Goal: Information Seeking & Learning: Learn about a topic

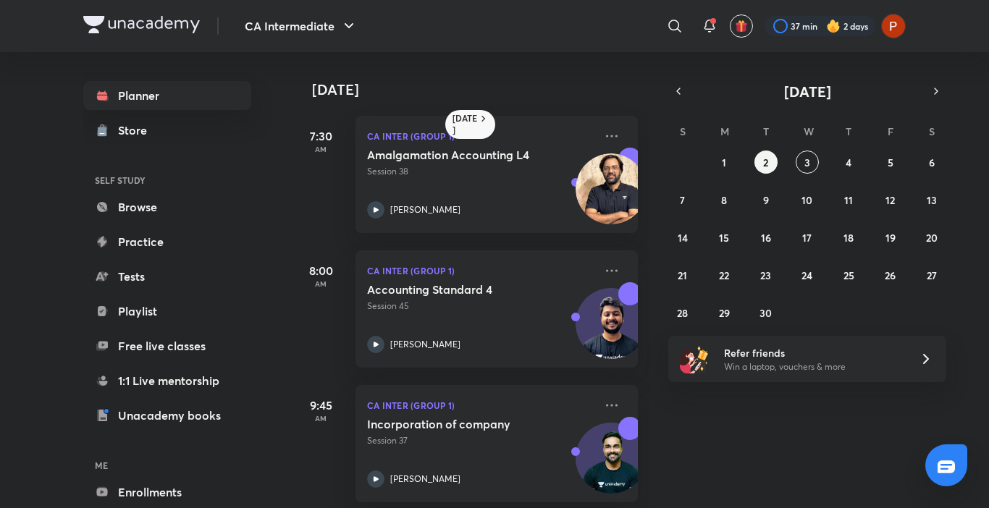
scroll to position [476, 0]
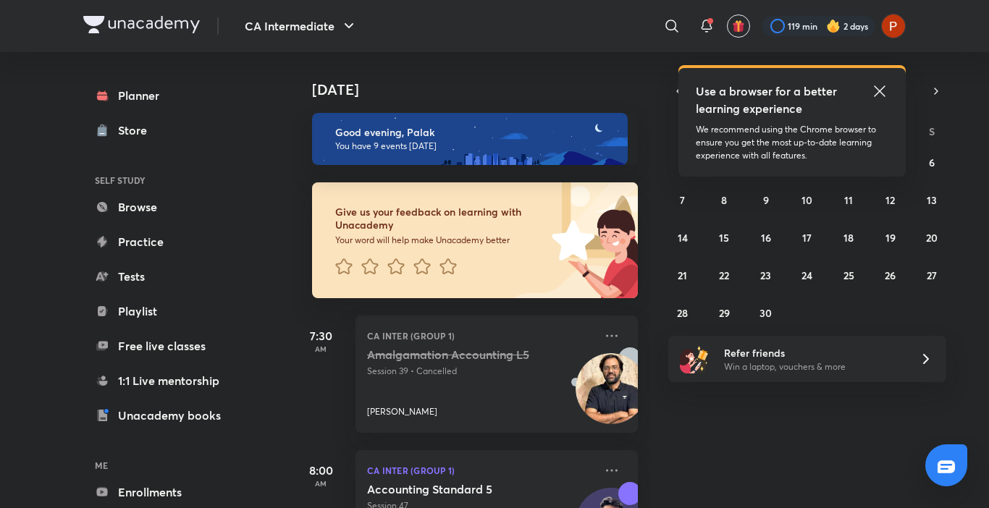
click at [878, 88] on icon at bounding box center [879, 90] width 11 height 11
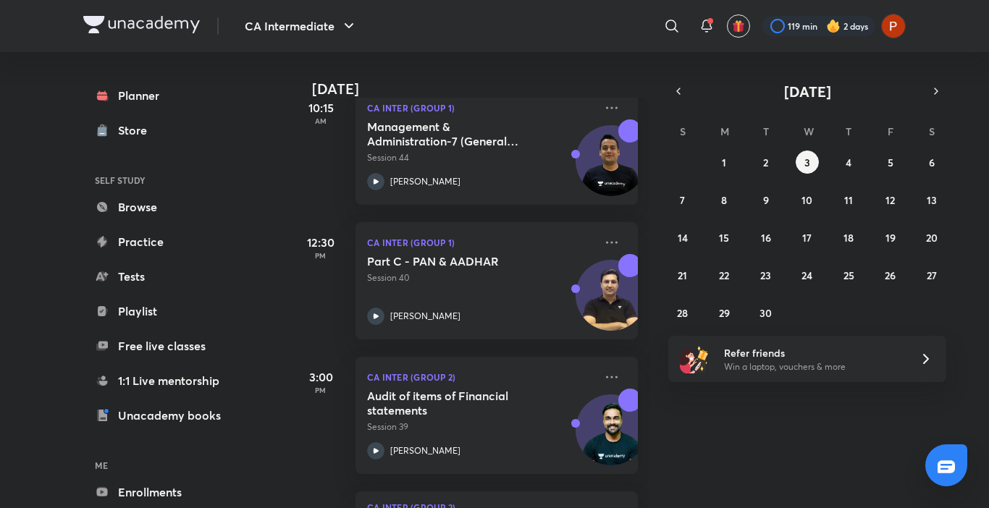
scroll to position [627, 0]
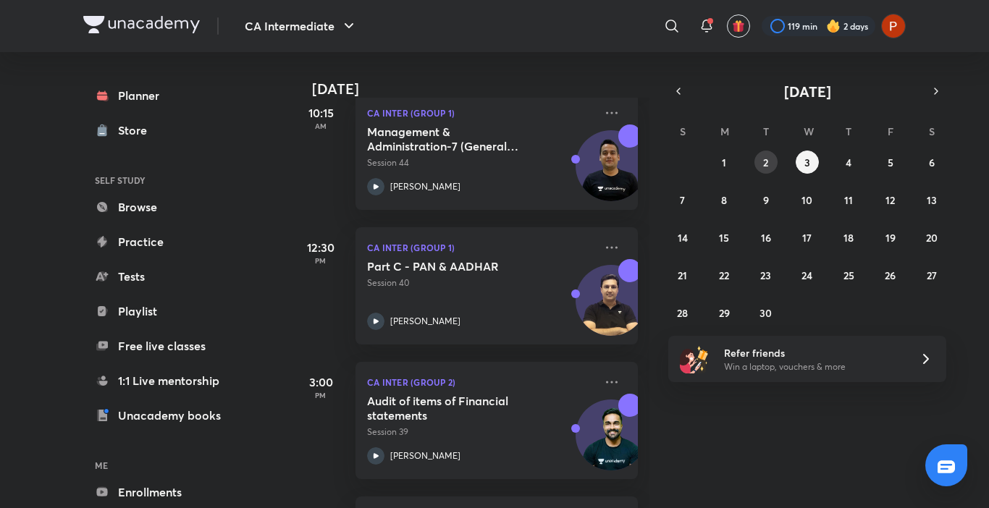
click at [764, 171] on button "2" at bounding box center [765, 162] width 23 height 23
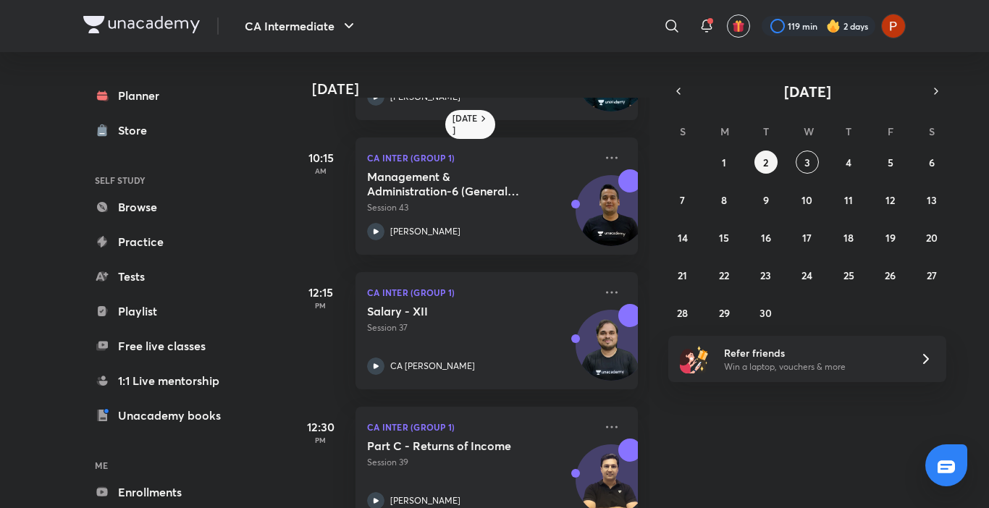
scroll to position [384, 0]
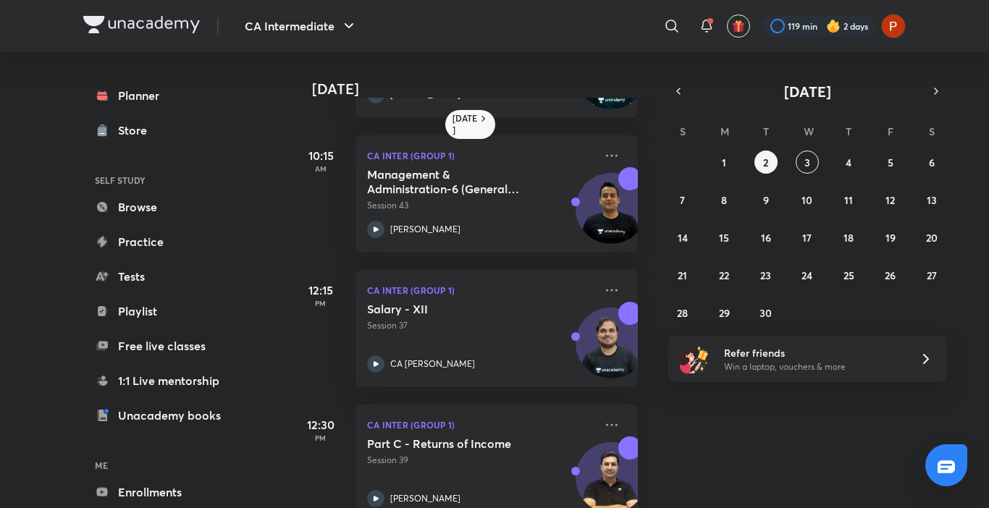
click at [534, 466] on p "Session 39" at bounding box center [480, 460] width 227 height 13
click at [374, 481] on div "Part C - Returns of Income Session 39 Arvind Tuli" at bounding box center [480, 472] width 227 height 71
click at [502, 463] on p "Session 39" at bounding box center [480, 460] width 227 height 13
